Goal: Navigation & Orientation: Understand site structure

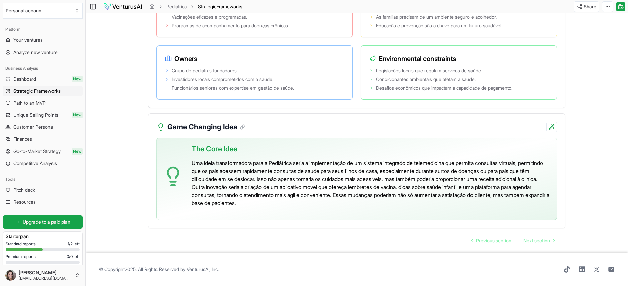
scroll to position [1307, 0]
click at [40, 139] on link "Finances" at bounding box center [43, 139] width 80 height 11
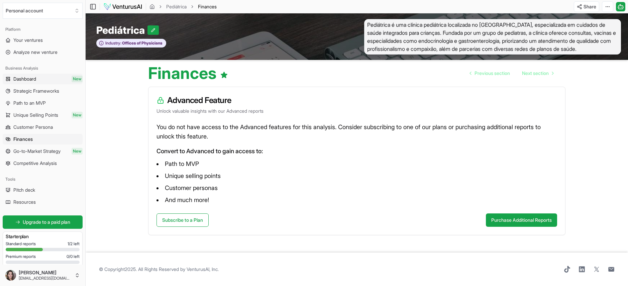
click at [47, 79] on link "Dashboard New" at bounding box center [43, 79] width 80 height 11
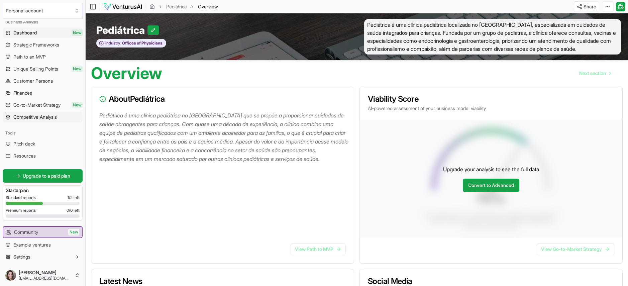
scroll to position [59, 0]
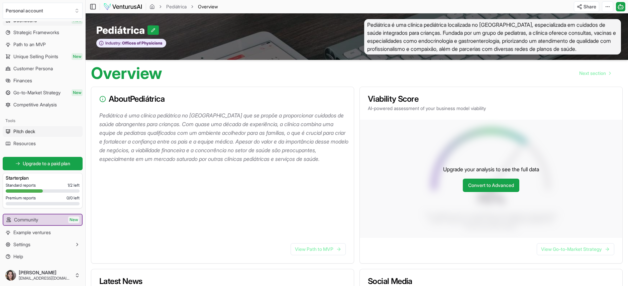
click at [20, 132] on span "Pitch deck" at bounding box center [24, 131] width 22 height 7
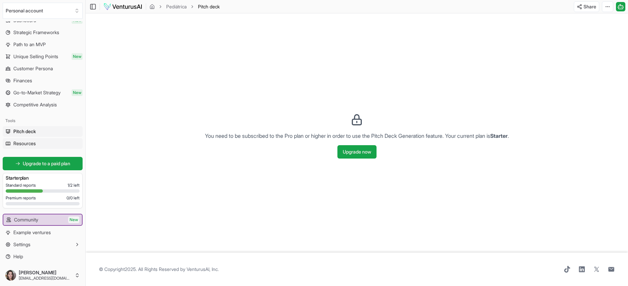
click at [24, 144] on span "Resources" at bounding box center [24, 143] width 22 height 7
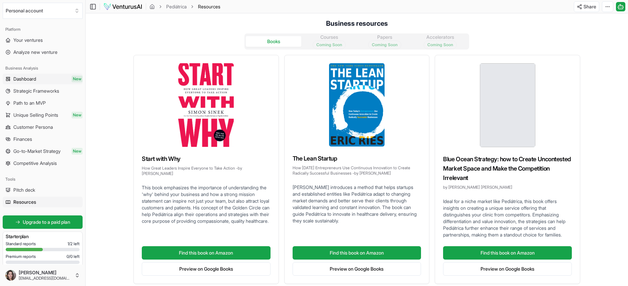
click at [31, 78] on span "Dashboard" at bounding box center [24, 79] width 23 height 7
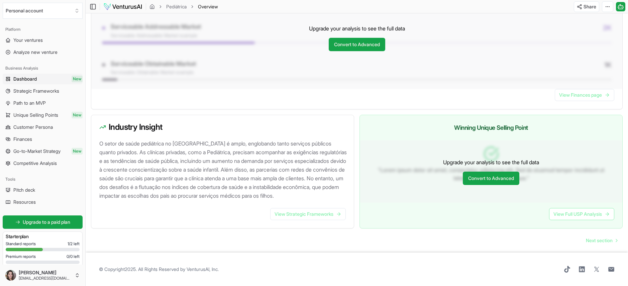
scroll to position [578, 0]
drag, startPoint x: 123, startPoint y: 177, endPoint x: 236, endPoint y: 179, distance: 113.7
click at [236, 179] on p "O setor de saúde pediátrica no [GEOGRAPHIC_DATA] é amplo, englobando tanto serv…" at bounding box center [223, 169] width 249 height 61
click at [201, 192] on p "O setor de saúde pediátrica no [GEOGRAPHIC_DATA] é amplo, englobando tanto serv…" at bounding box center [223, 169] width 249 height 61
